Goal: Information Seeking & Learning: Check status

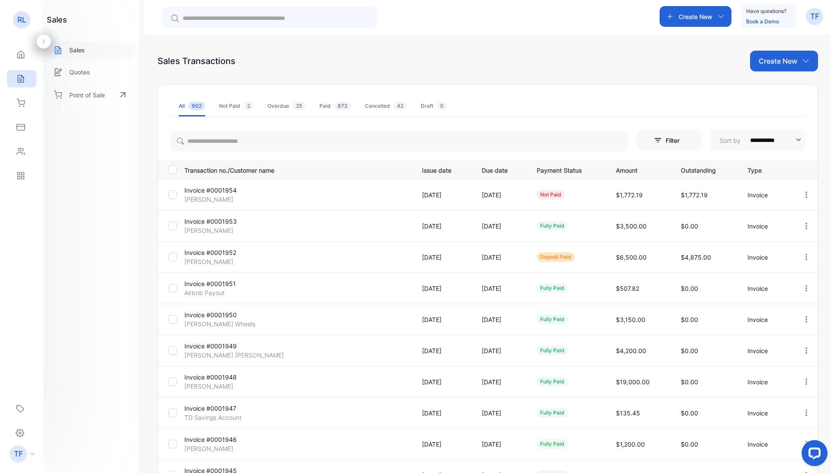
click at [75, 51] on p "Sales" at bounding box center [77, 49] width 16 height 9
click at [21, 130] on icon at bounding box center [21, 127] width 8 height 6
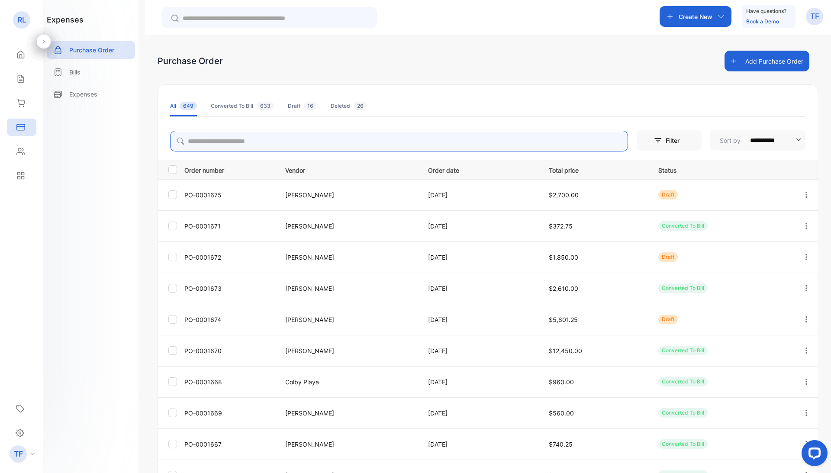
click at [203, 145] on input "search" at bounding box center [399, 141] width 458 height 21
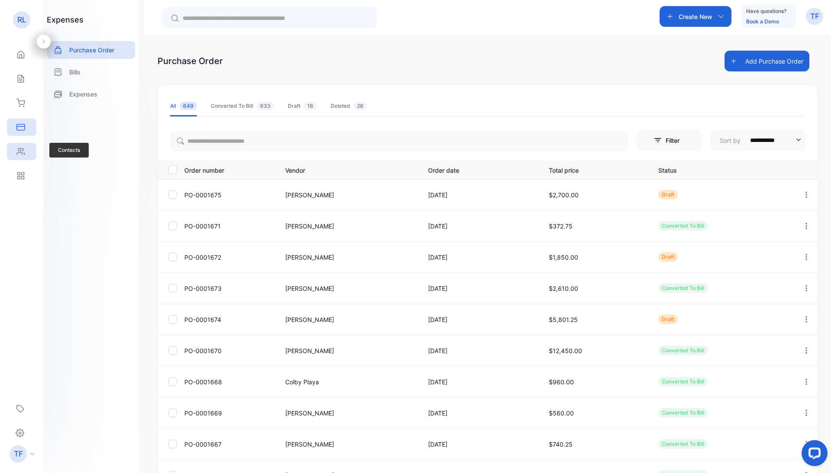
click at [18, 154] on icon at bounding box center [20, 151] width 9 height 9
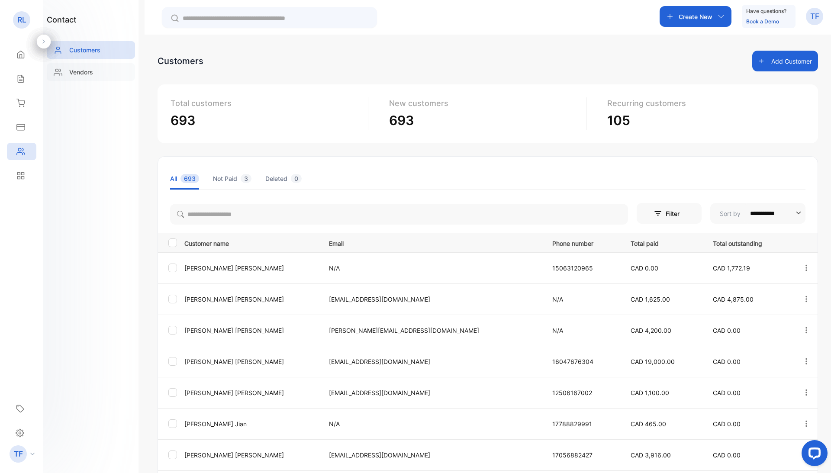
click at [82, 69] on p "Vendors" at bounding box center [81, 72] width 24 height 9
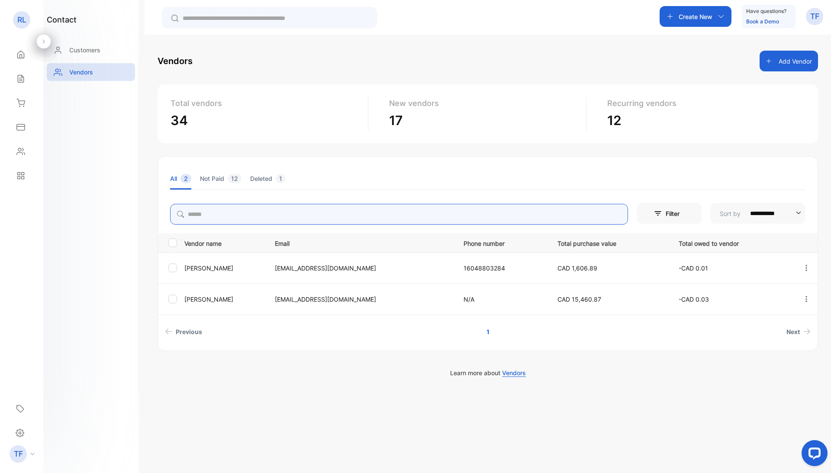
click at [204, 210] on input "search" at bounding box center [399, 214] width 458 height 21
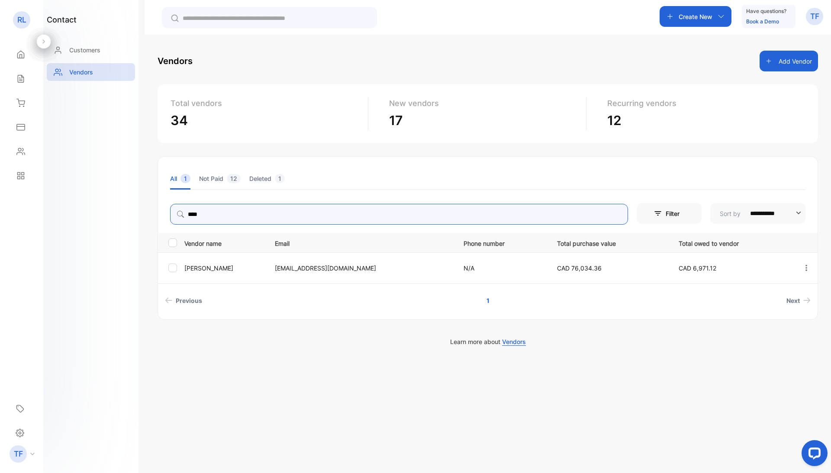
type input "****"
click at [278, 265] on p "[EMAIL_ADDRESS][DOMAIN_NAME]" at bounding box center [360, 268] width 171 height 9
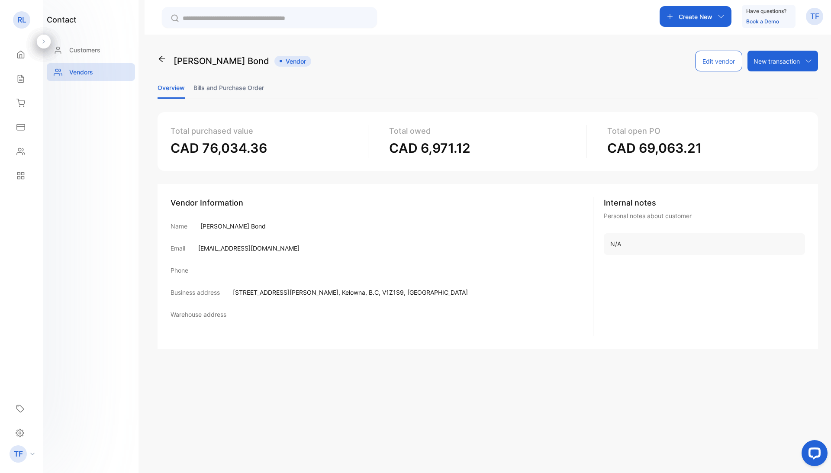
click at [213, 87] on li "Bills and Purchase Order" at bounding box center [228, 88] width 71 height 22
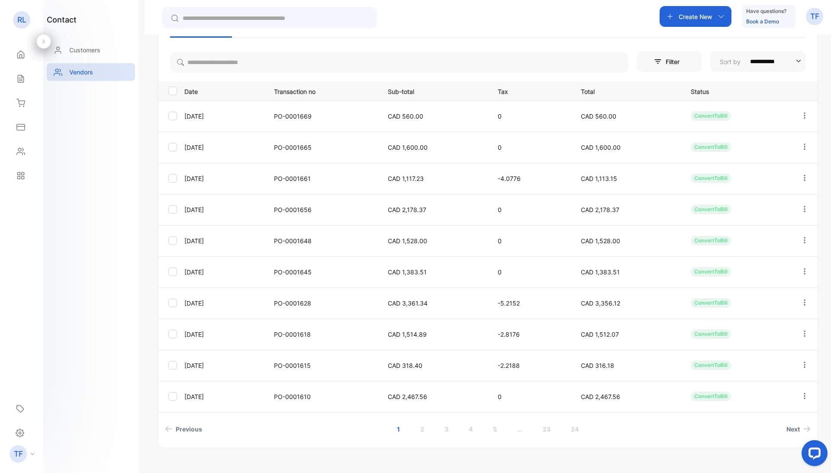
scroll to position [107, 0]
click at [608, 179] on span "CAD 1,113.15" at bounding box center [599, 178] width 36 height 7
click at [716, 179] on div "ConvertToBill" at bounding box center [711, 179] width 40 height 10
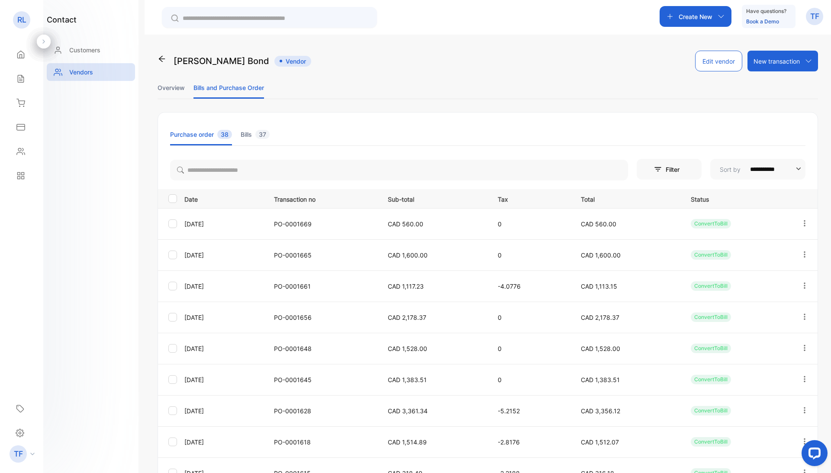
scroll to position [0, 0]
click at [246, 135] on li "Bills 37" at bounding box center [255, 134] width 29 height 22
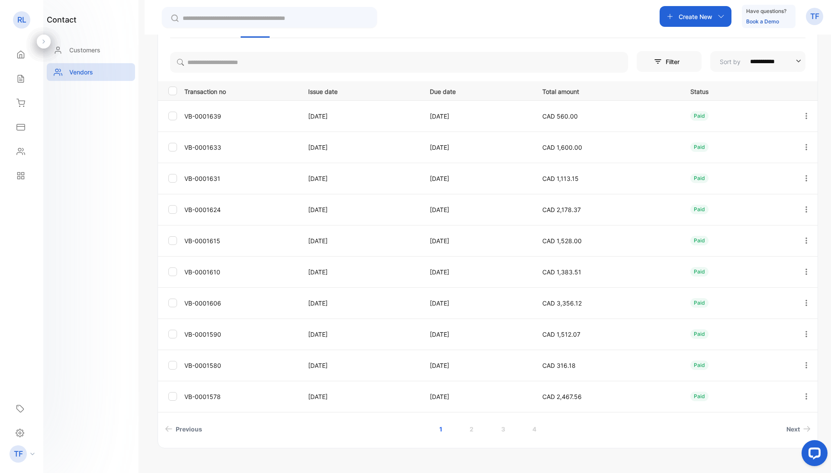
scroll to position [107, 0]
click at [193, 118] on p "VB-0001639" at bounding box center [240, 116] width 113 height 9
click at [804, 115] on icon "button" at bounding box center [806, 117] width 8 height 8
click at [762, 106] on td "Paid" at bounding box center [736, 116] width 112 height 31
click at [536, 431] on link "4" at bounding box center [534, 430] width 25 height 16
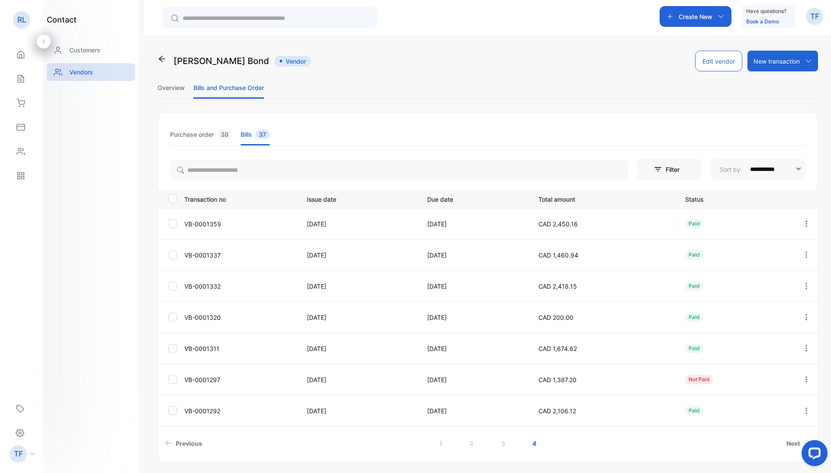
scroll to position [14, 0]
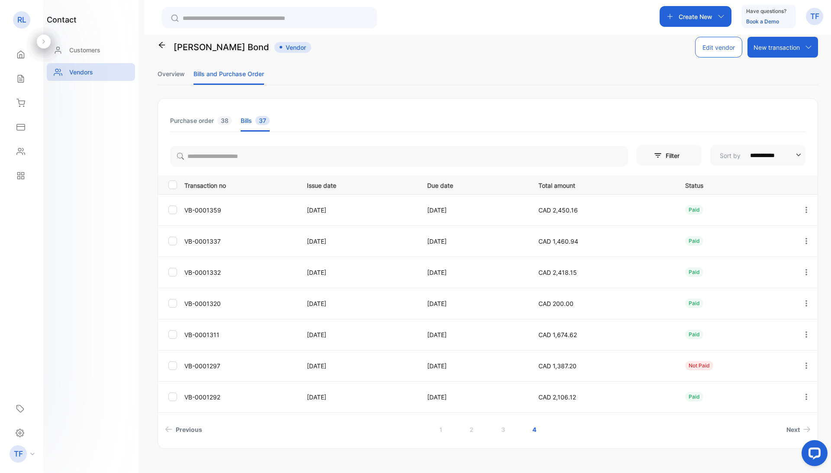
click at [178, 77] on li "Overview" at bounding box center [171, 74] width 27 height 22
